Goal: Task Accomplishment & Management: Use online tool/utility

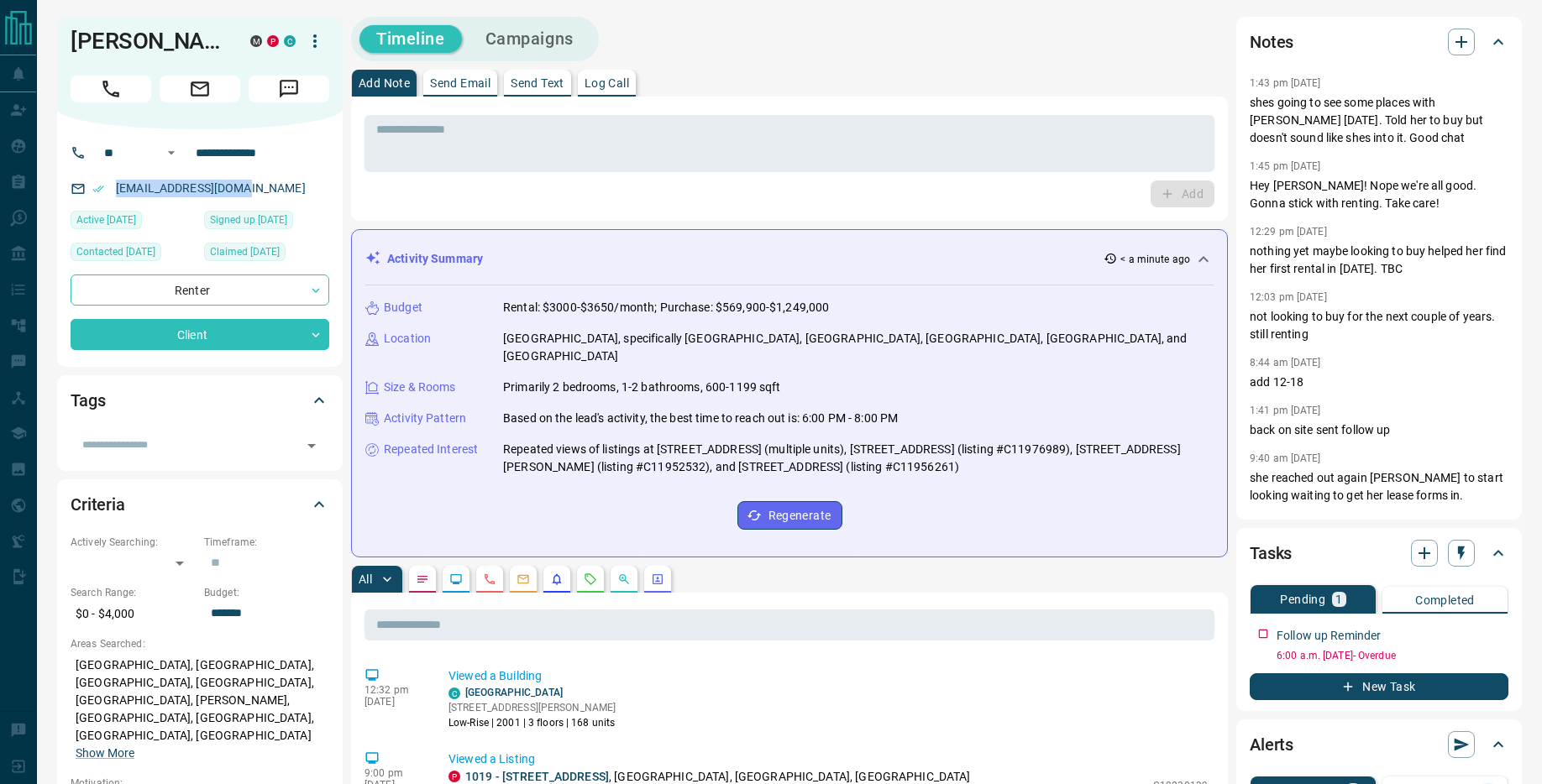
drag, startPoint x: 256, startPoint y: 214, endPoint x: 114, endPoint y: 218, distance: 142.1
click at [114, 202] on p "[EMAIL_ADDRESS][DOMAIN_NAME]" at bounding box center [211, 188] width 200 height 28
copy link "[EMAIL_ADDRESS][DOMAIN_NAME]"
click at [1436, 687] on button "New Task" at bounding box center [1378, 686] width 259 height 27
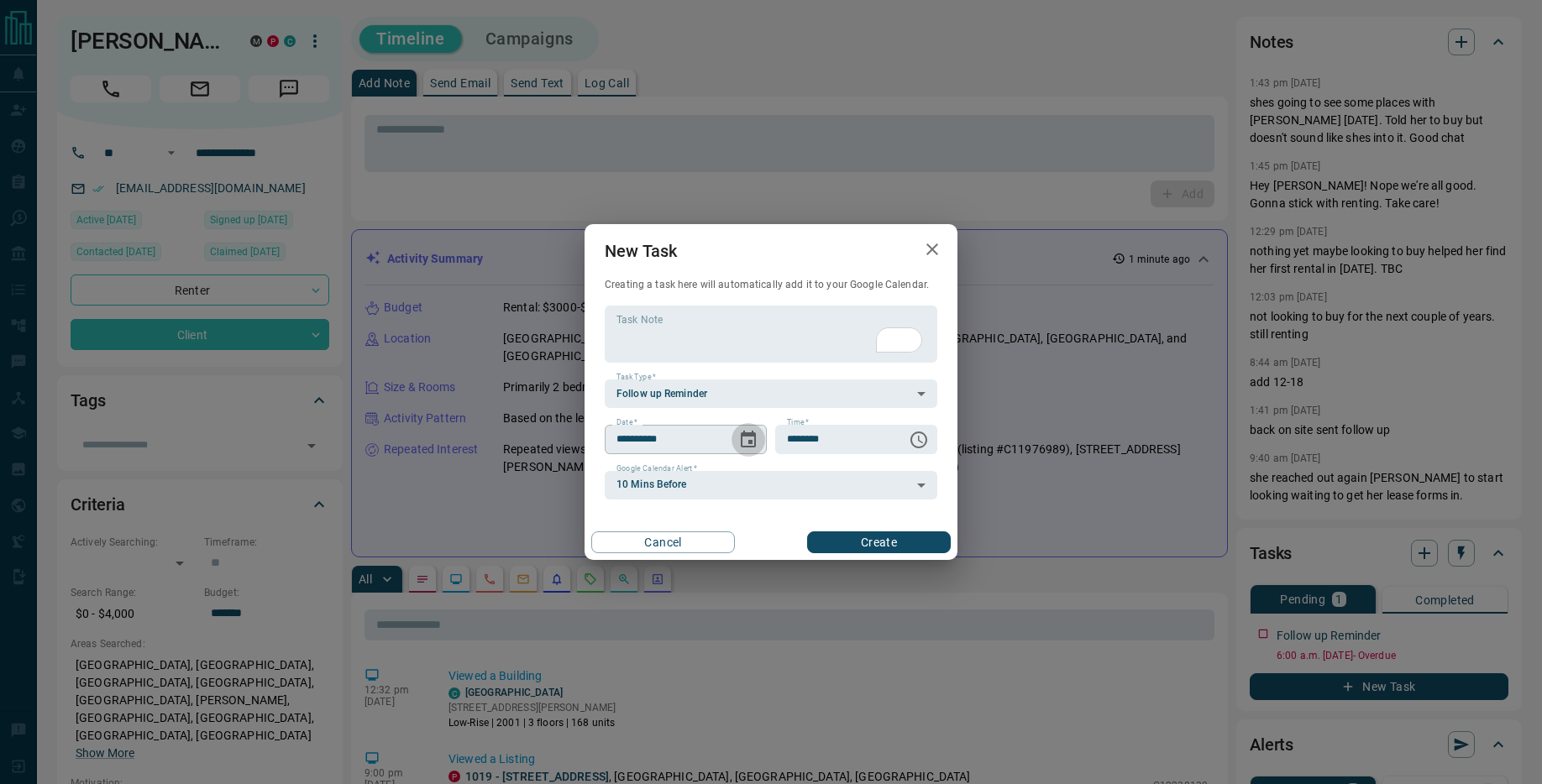
click at [753, 435] on icon "Choose date, selected date is Sep 17, 2025" at bounding box center [748, 439] width 15 height 17
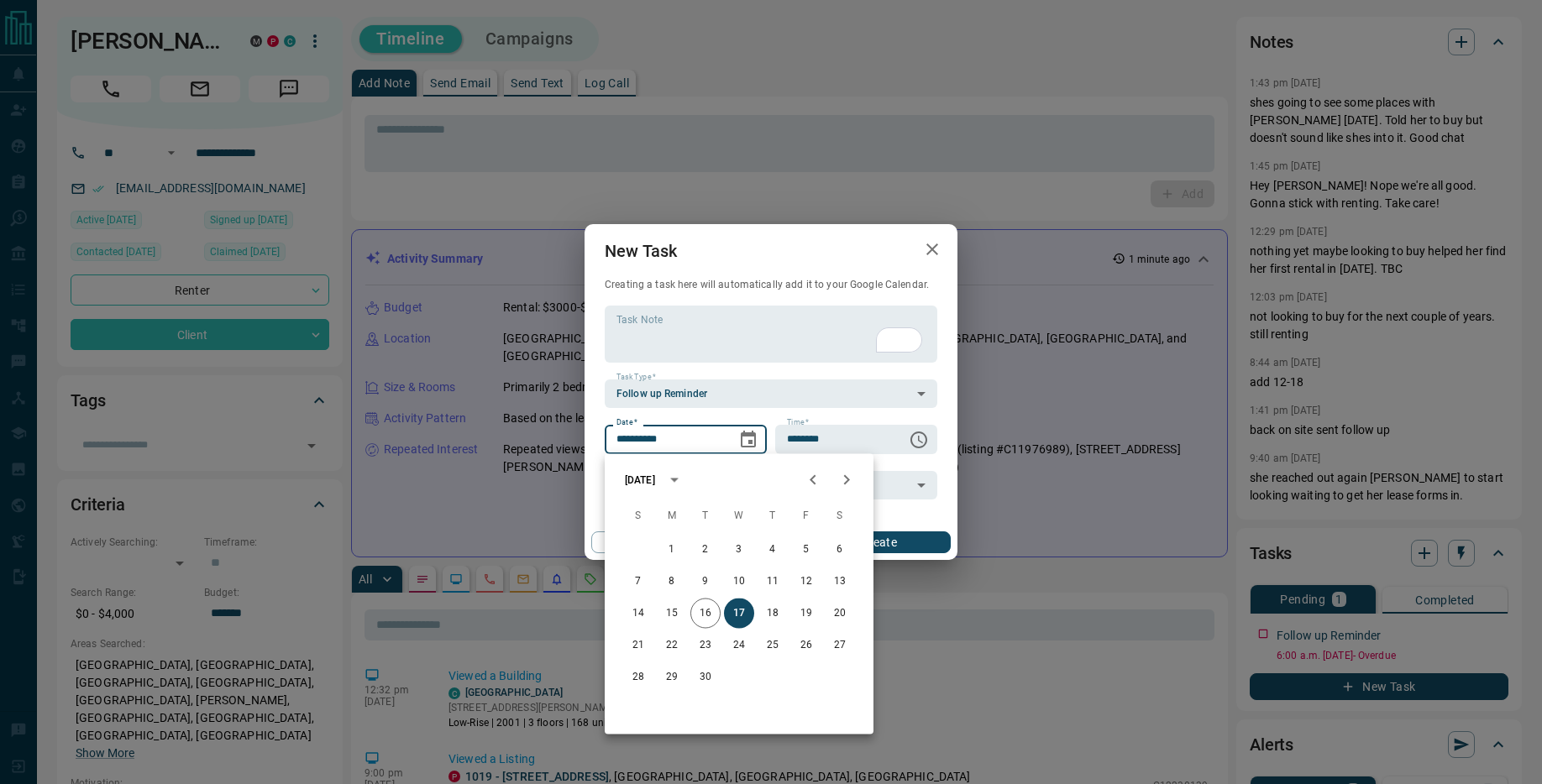
click at [851, 480] on icon "Next month" at bounding box center [846, 480] width 20 height 20
click at [808, 607] on button "19" at bounding box center [806, 614] width 30 height 30
type input "**********"
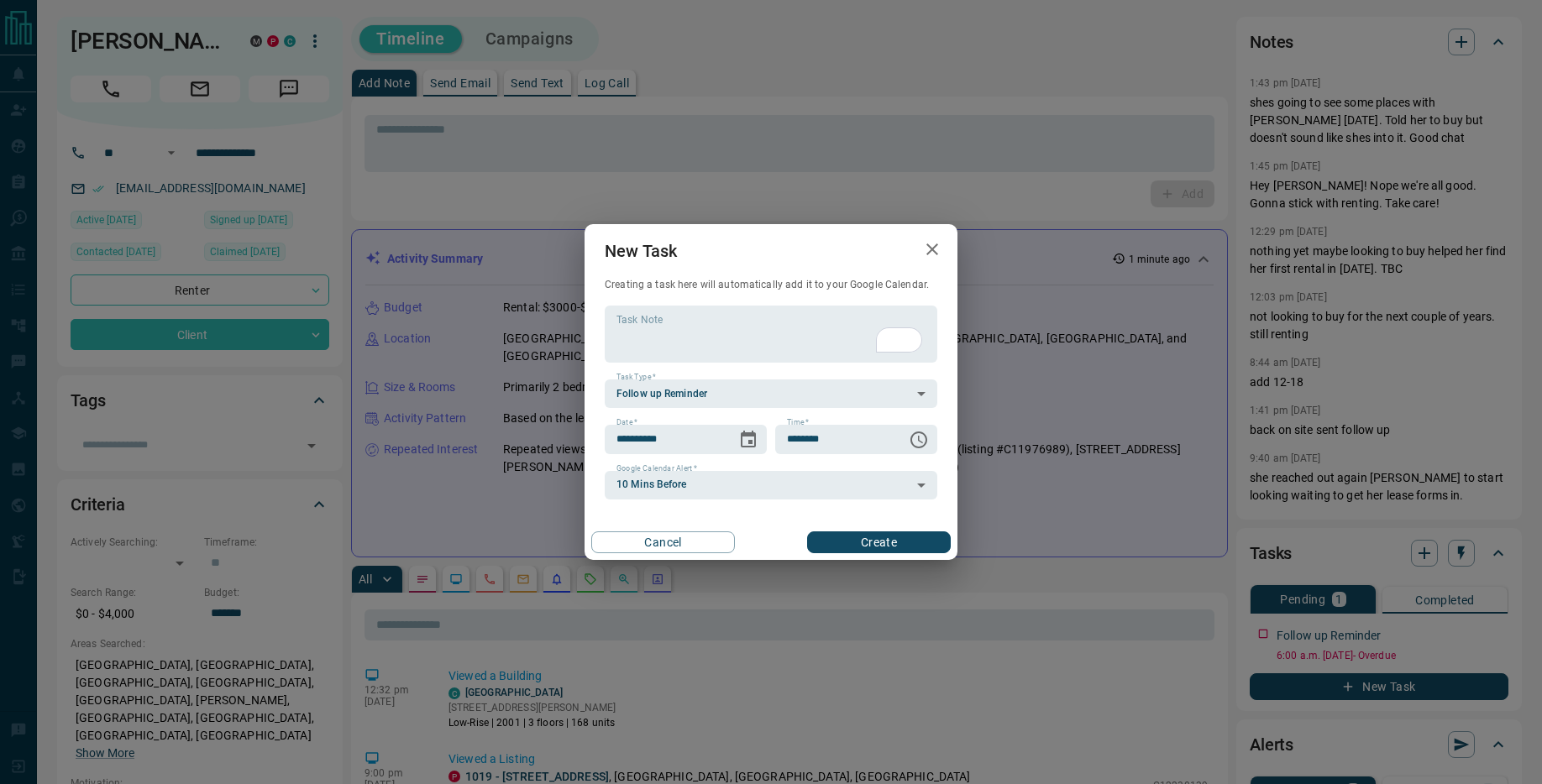
click at [905, 534] on button "Create" at bounding box center [878, 542] width 144 height 22
